Goal: Find specific page/section: Find specific page/section

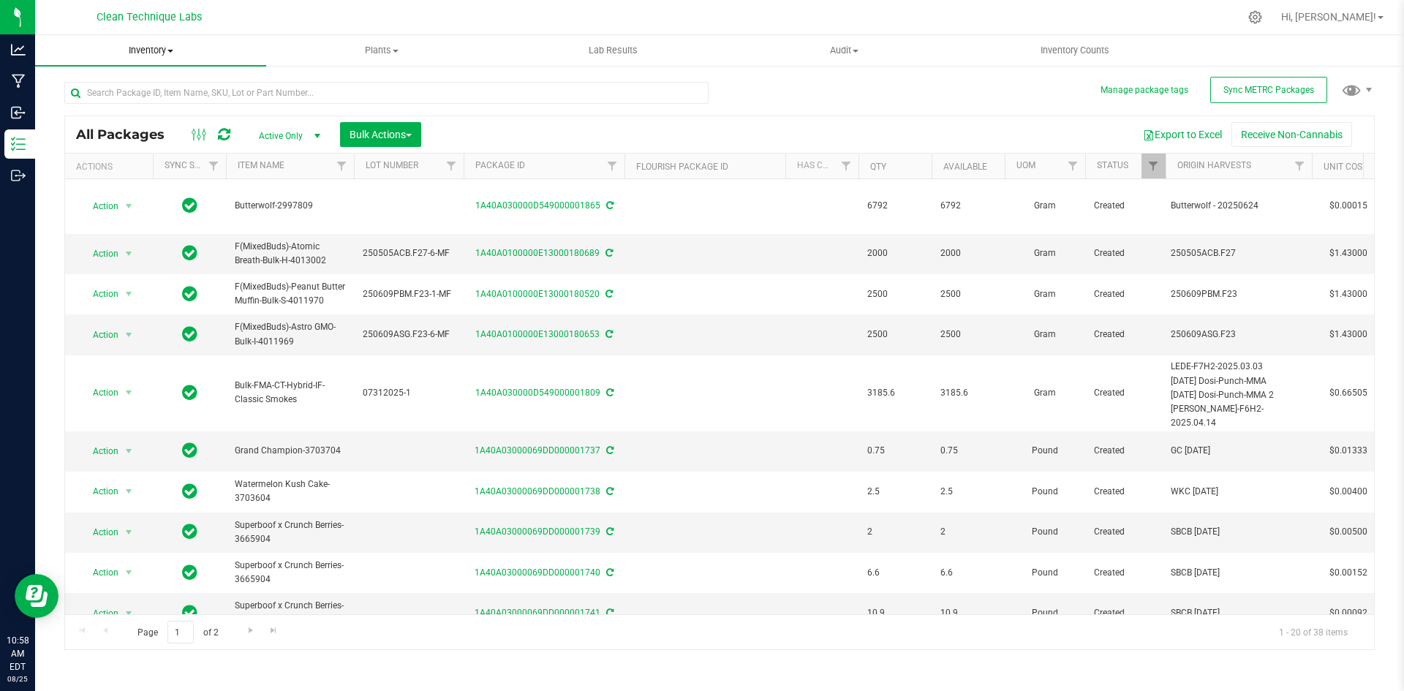
click at [132, 56] on span "Inventory" at bounding box center [150, 50] width 231 height 13
click at [146, 102] on li "All inventory" at bounding box center [150, 106] width 231 height 18
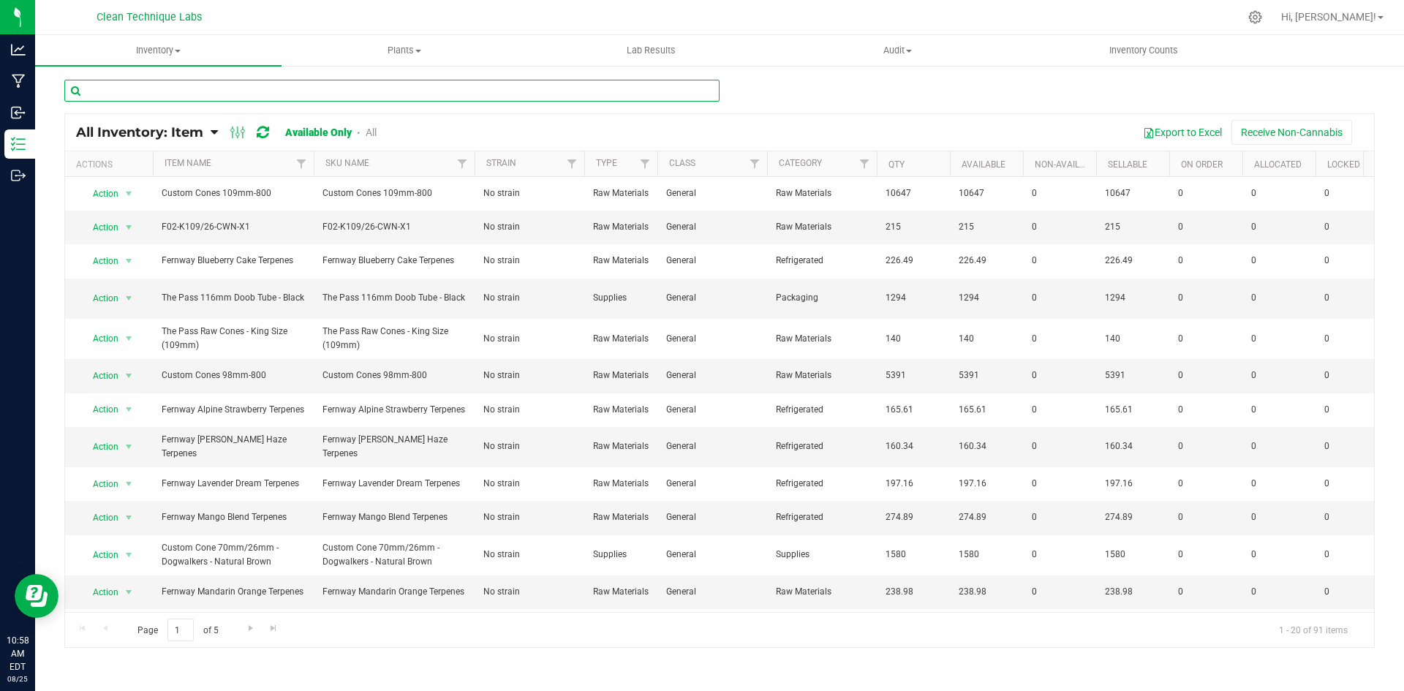
click at [226, 94] on input "text" at bounding box center [391, 91] width 655 height 22
type input "mango"
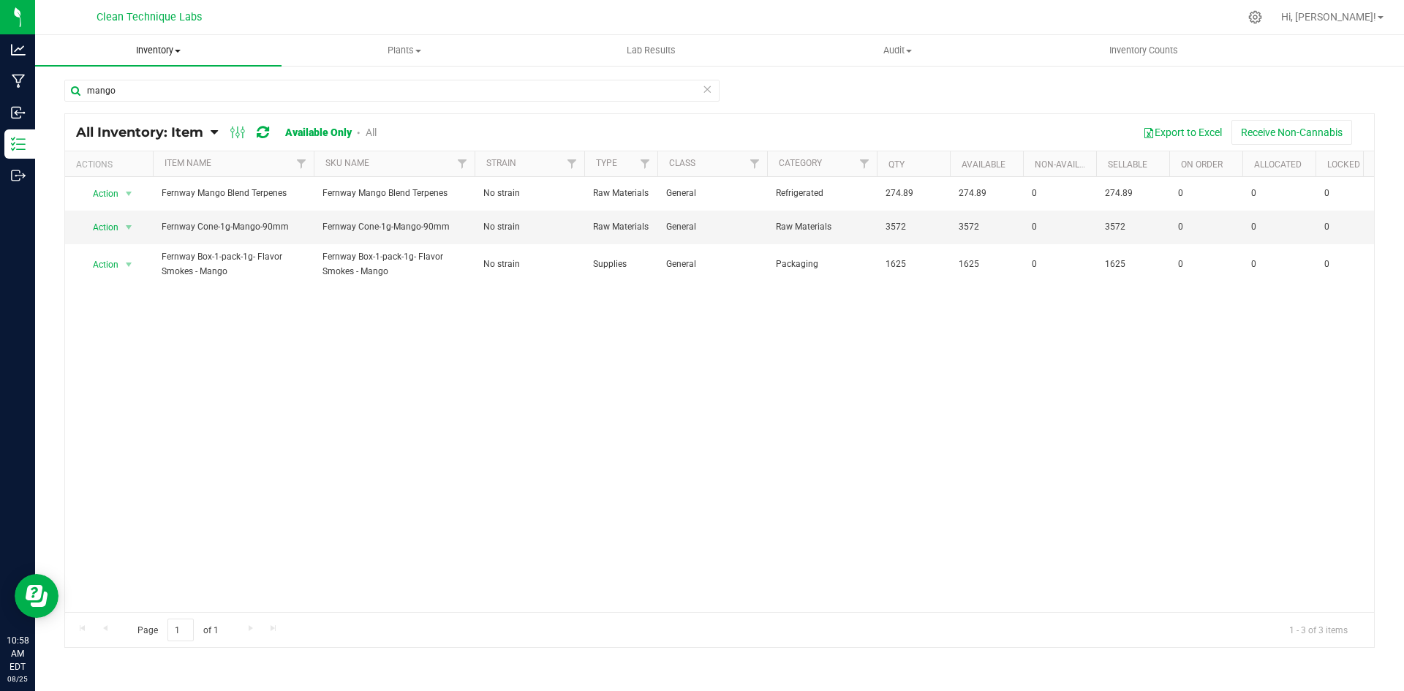
click at [162, 57] on uib-tab-heading "Inventory All packages All inventory Waste log Create inventory" at bounding box center [158, 50] width 246 height 31
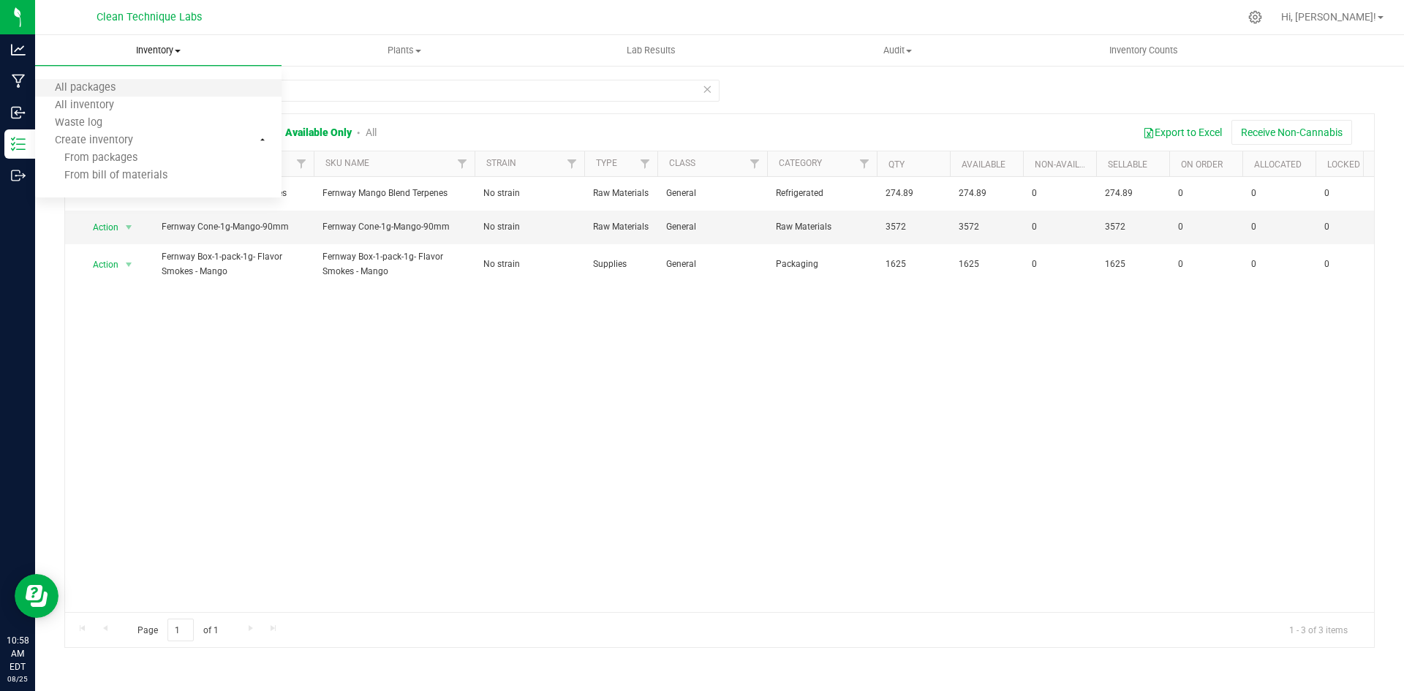
click at [141, 83] on li "All packages" at bounding box center [158, 89] width 246 height 18
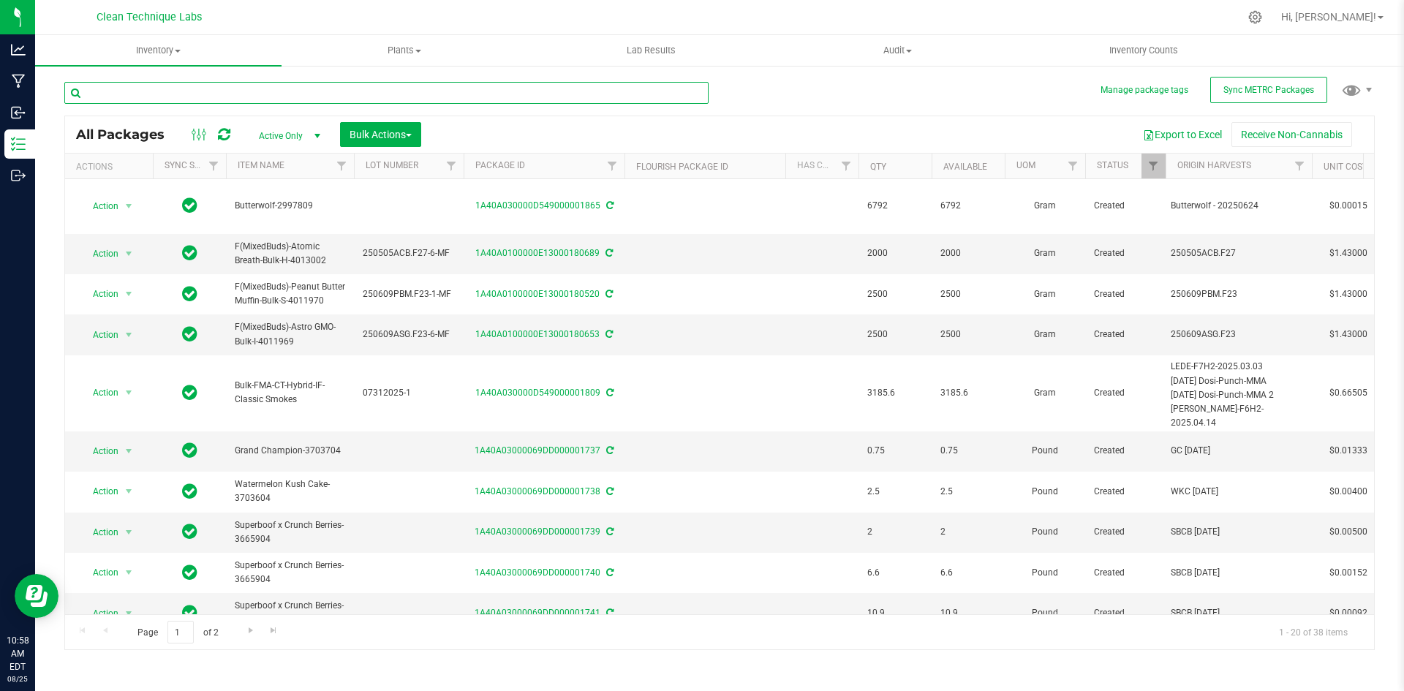
click at [142, 83] on input "text" at bounding box center [386, 93] width 644 height 22
click at [178, 52] on span "Inventory" at bounding box center [158, 50] width 246 height 13
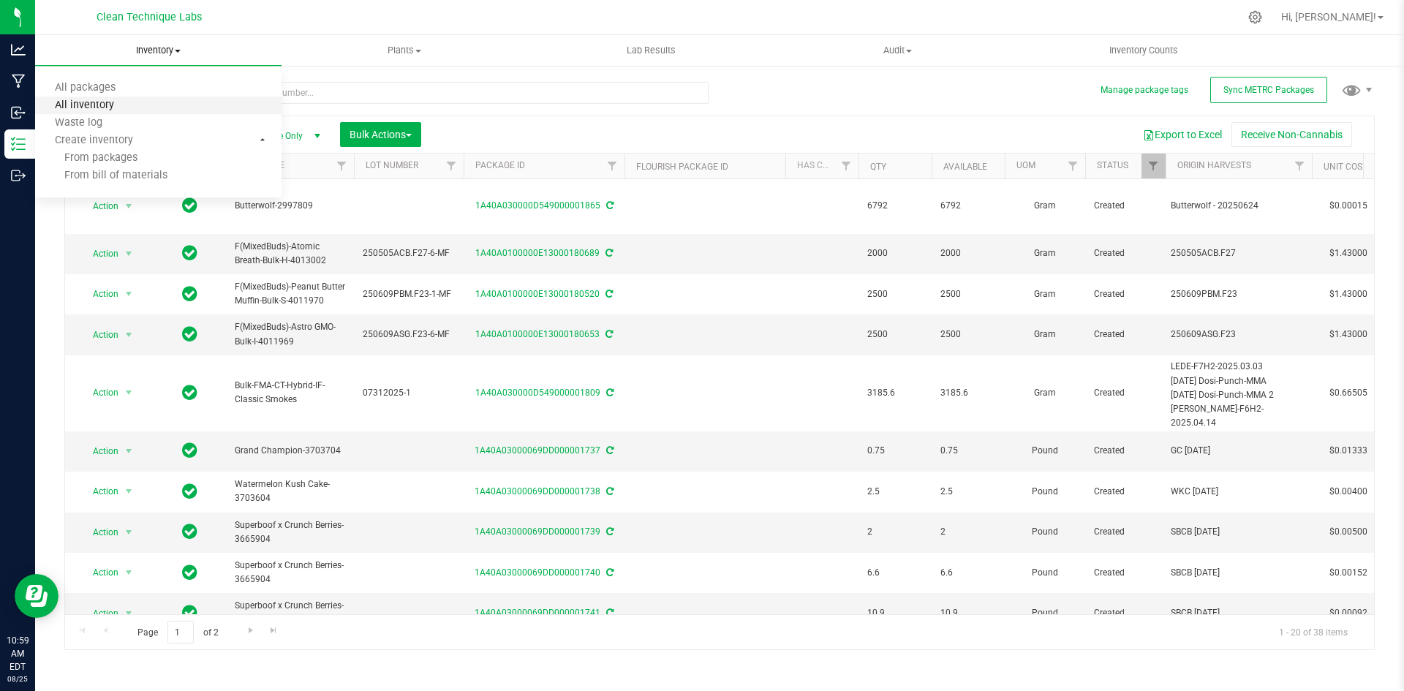
click at [129, 110] on span "All inventory" at bounding box center [84, 105] width 99 height 12
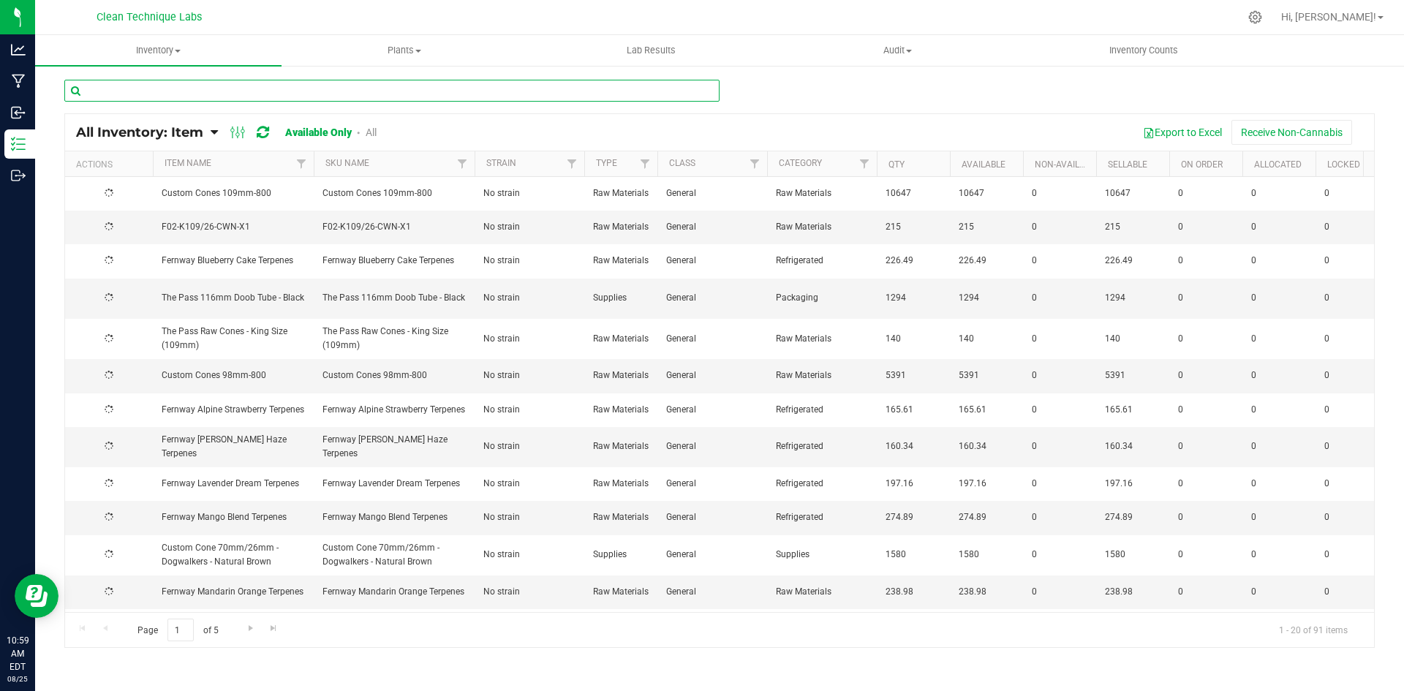
click at [138, 95] on input "text" at bounding box center [391, 91] width 655 height 22
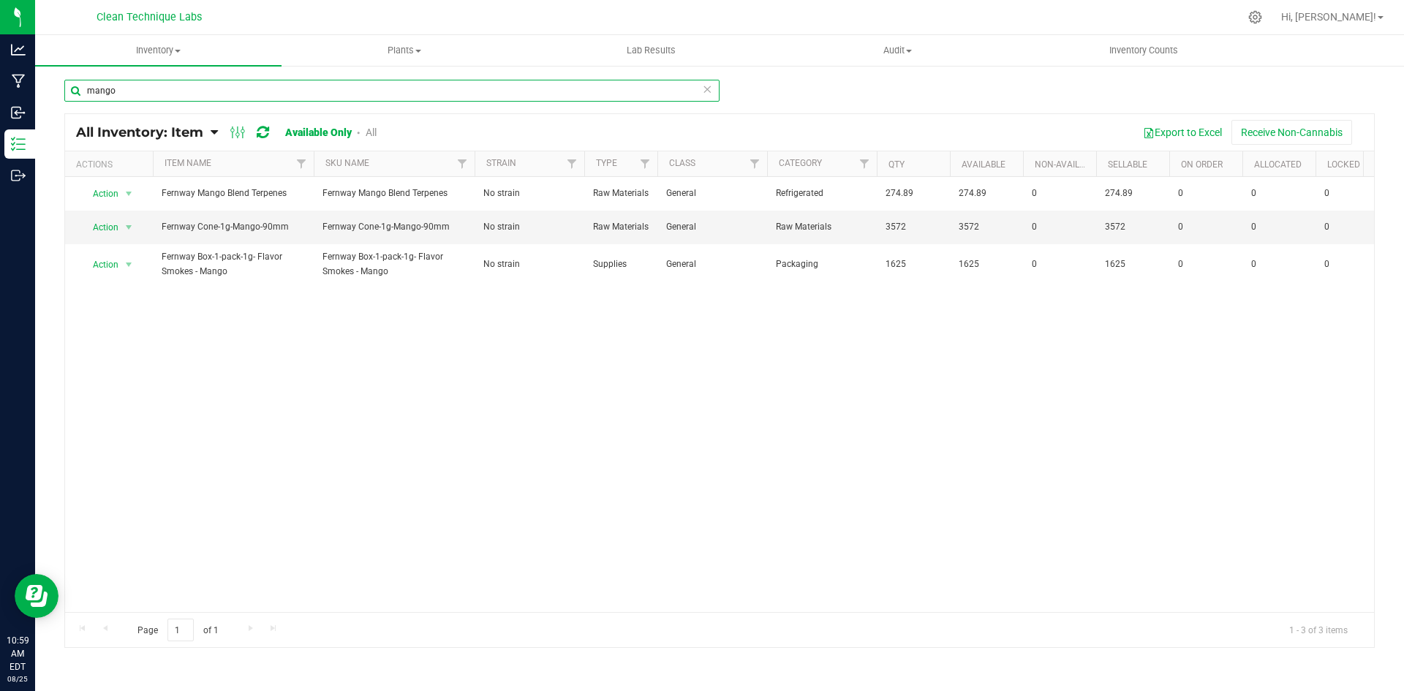
drag, startPoint x: 137, startPoint y: 90, endPoint x: 73, endPoint y: 95, distance: 63.8
click at [73, 95] on input "mango" at bounding box center [391, 91] width 655 height 22
drag, startPoint x: 431, startPoint y: 84, endPoint x: 73, endPoint y: 92, distance: 357.7
click at [73, 92] on input "blueberry" at bounding box center [391, 91] width 655 height 22
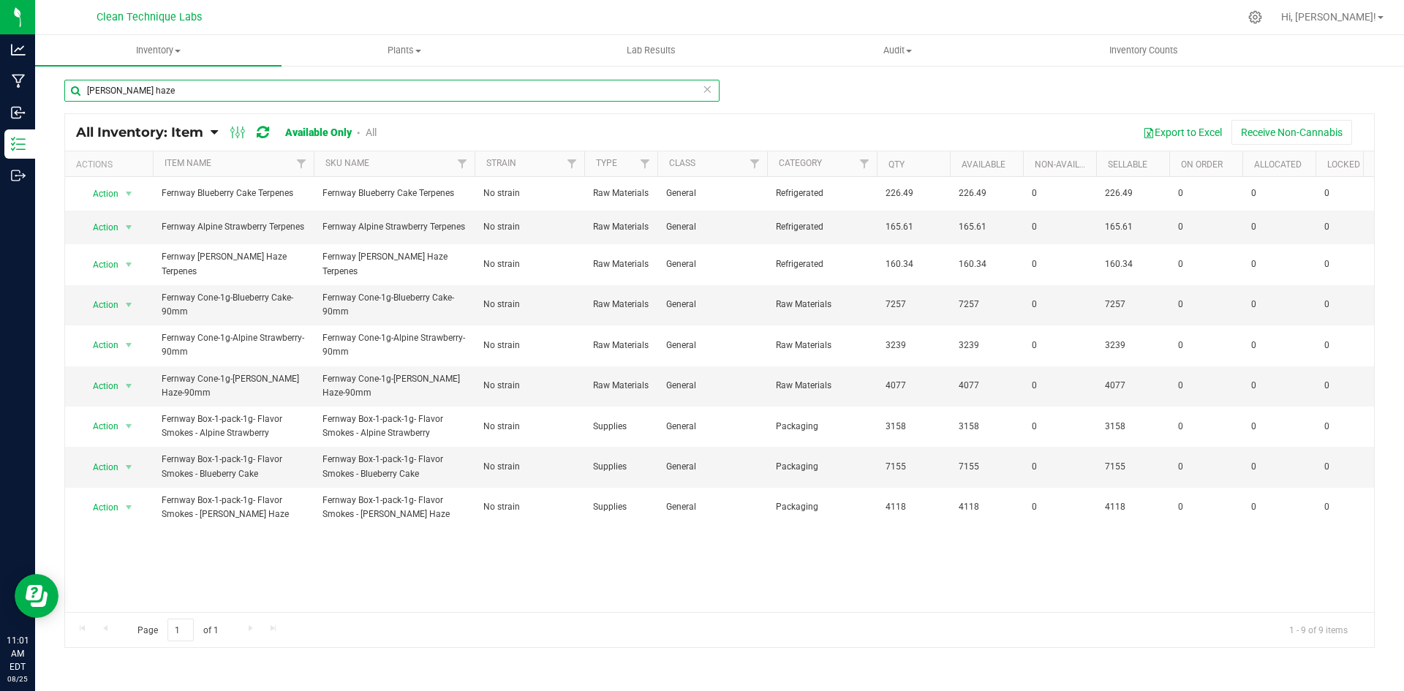
type input "[PERSON_NAME] haze"
